Goal: Information Seeking & Learning: Find specific page/section

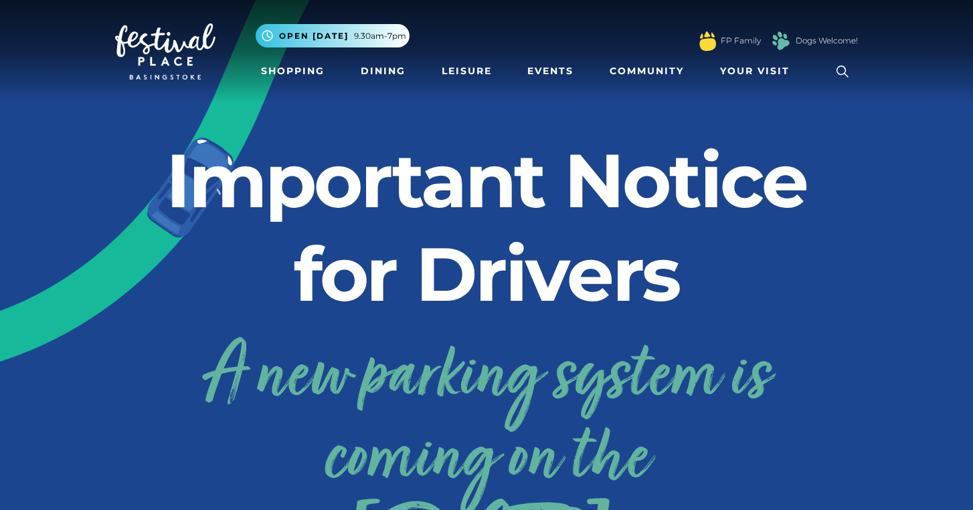
drag, startPoint x: 0, startPoint y: 0, endPoint x: 845, endPoint y: 68, distance: 847.7
click at [845, 68] on icon at bounding box center [842, 72] width 20 height 20
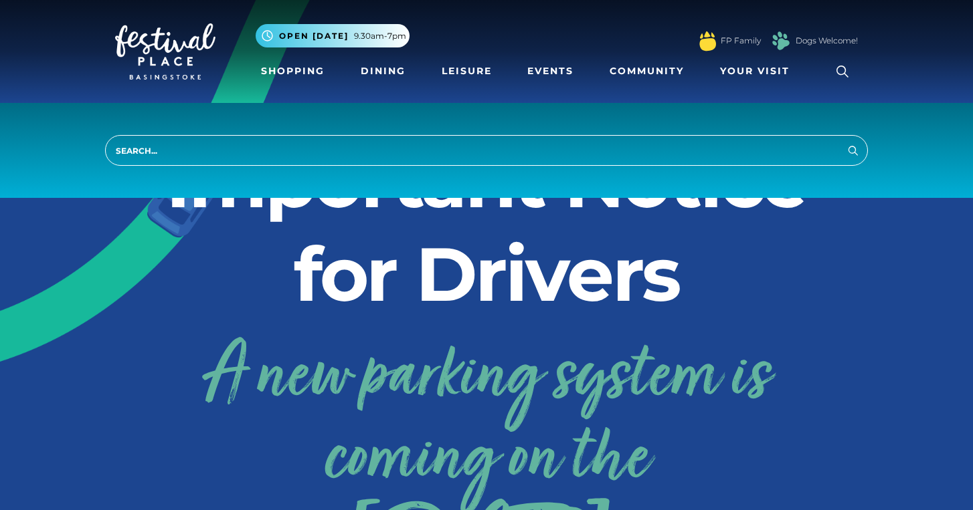
click at [622, 153] on input "search" at bounding box center [486, 150] width 763 height 31
type input "laser clinic"
click at [853, 150] on button "Search" at bounding box center [853, 150] width 16 height 17
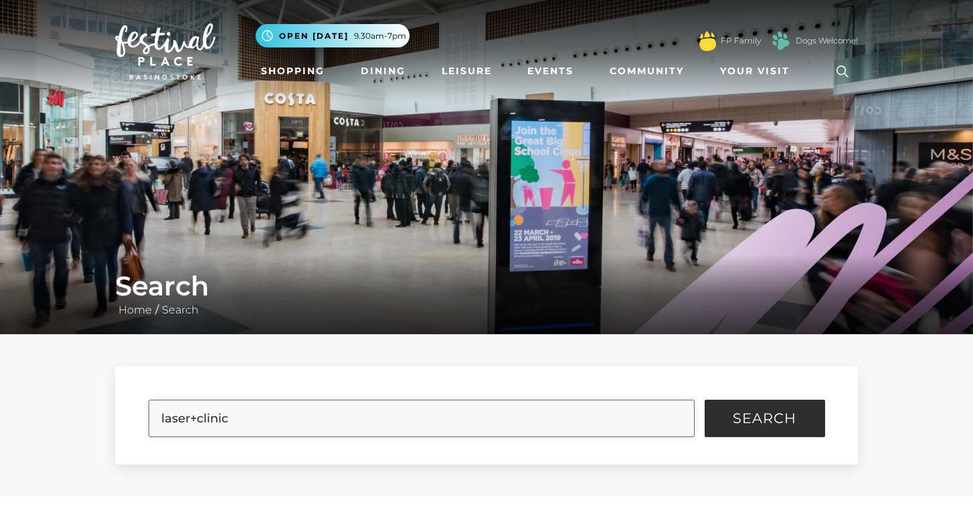
drag, startPoint x: 337, startPoint y: 415, endPoint x: 146, endPoint y: 411, distance: 191.4
click at [146, 411] on form "laser+clinic Search" at bounding box center [486, 416] width 743 height 98
type input "dermatology"
click at [764, 419] on button "Search" at bounding box center [764, 418] width 120 height 37
click at [773, 414] on span "Search" at bounding box center [765, 418] width 64 height 13
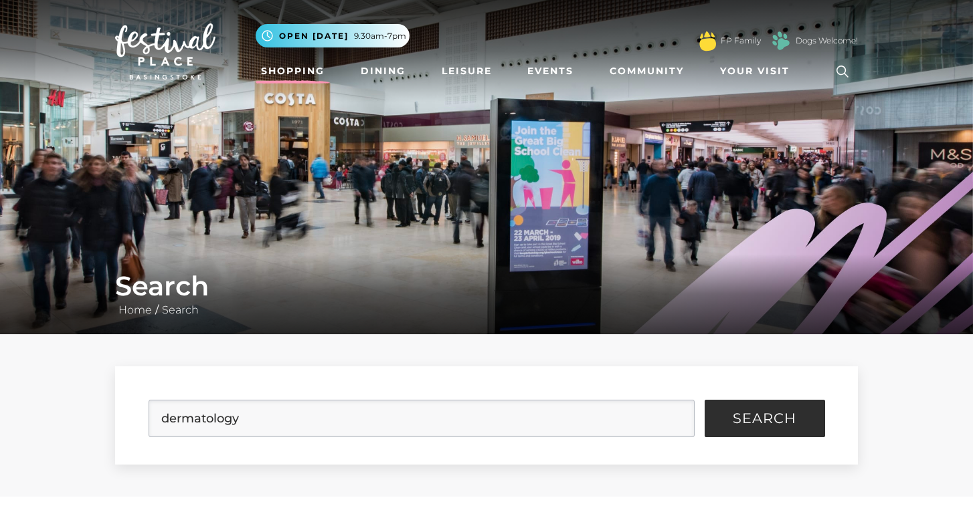
click at [287, 70] on link "Shopping" at bounding box center [293, 71] width 74 height 25
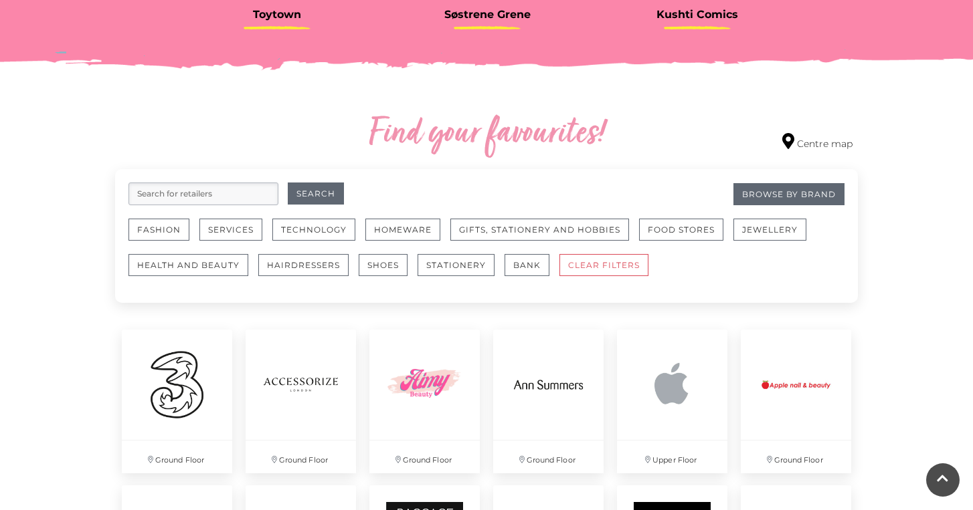
scroll to position [680, 0]
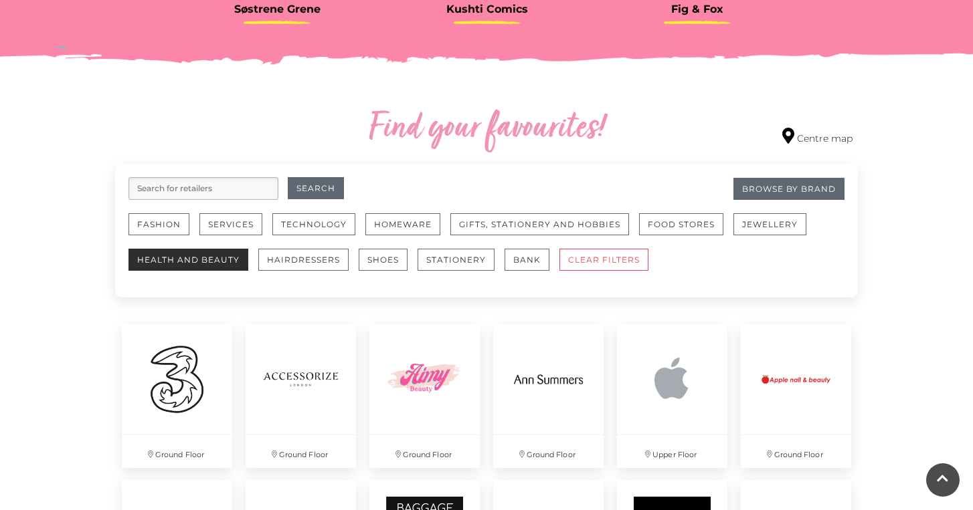
click at [211, 253] on button "Health and Beauty" at bounding box center [188, 260] width 120 height 22
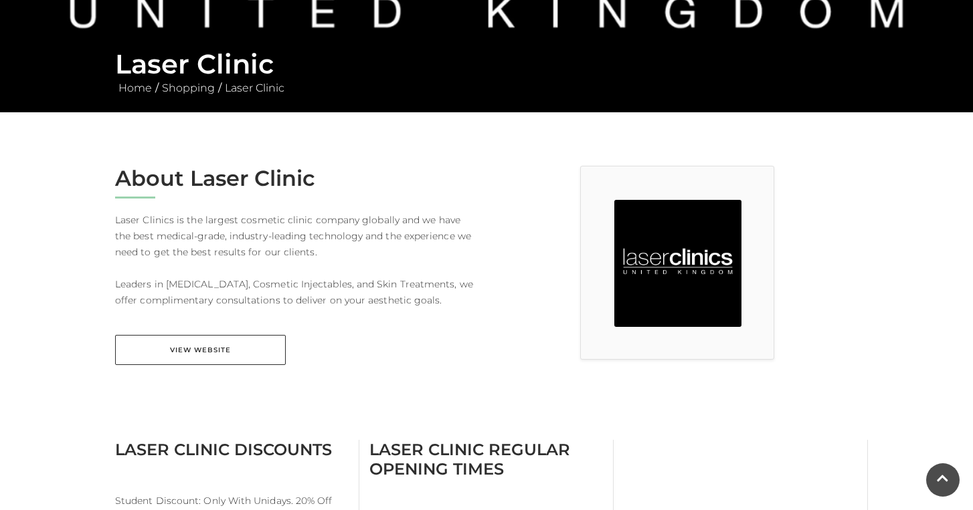
scroll to position [223, 0]
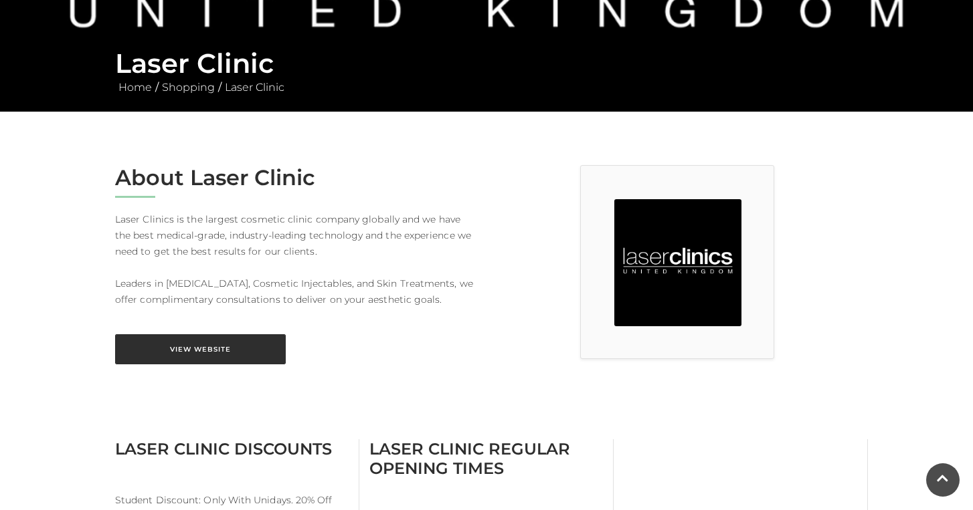
click at [208, 350] on link "View Website" at bounding box center [200, 350] width 171 height 30
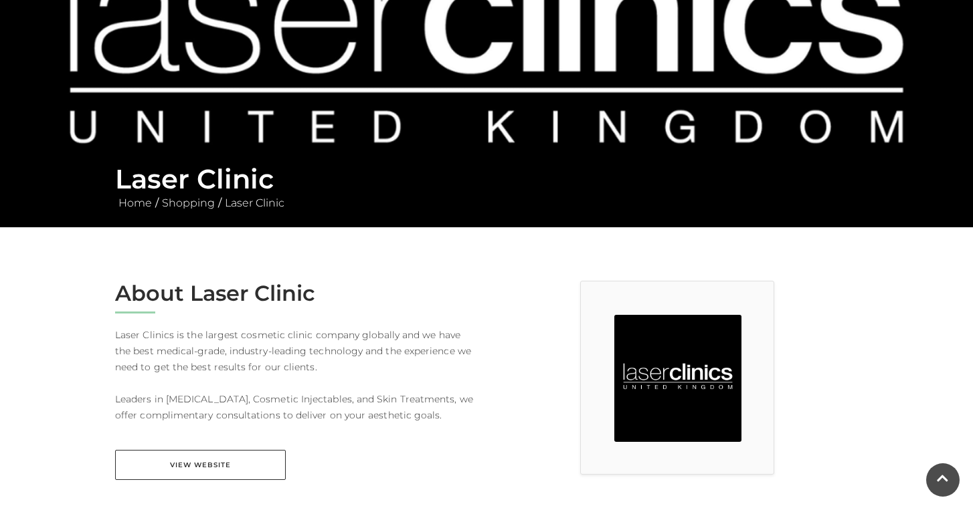
scroll to position [104, 0]
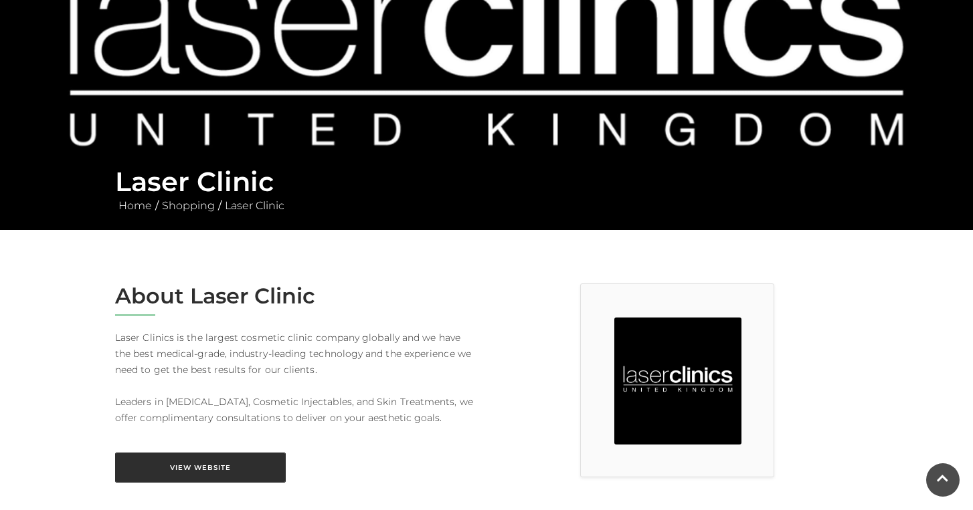
click at [224, 466] on link "View Website" at bounding box center [200, 468] width 171 height 30
